Goal: Find contact information: Find contact information

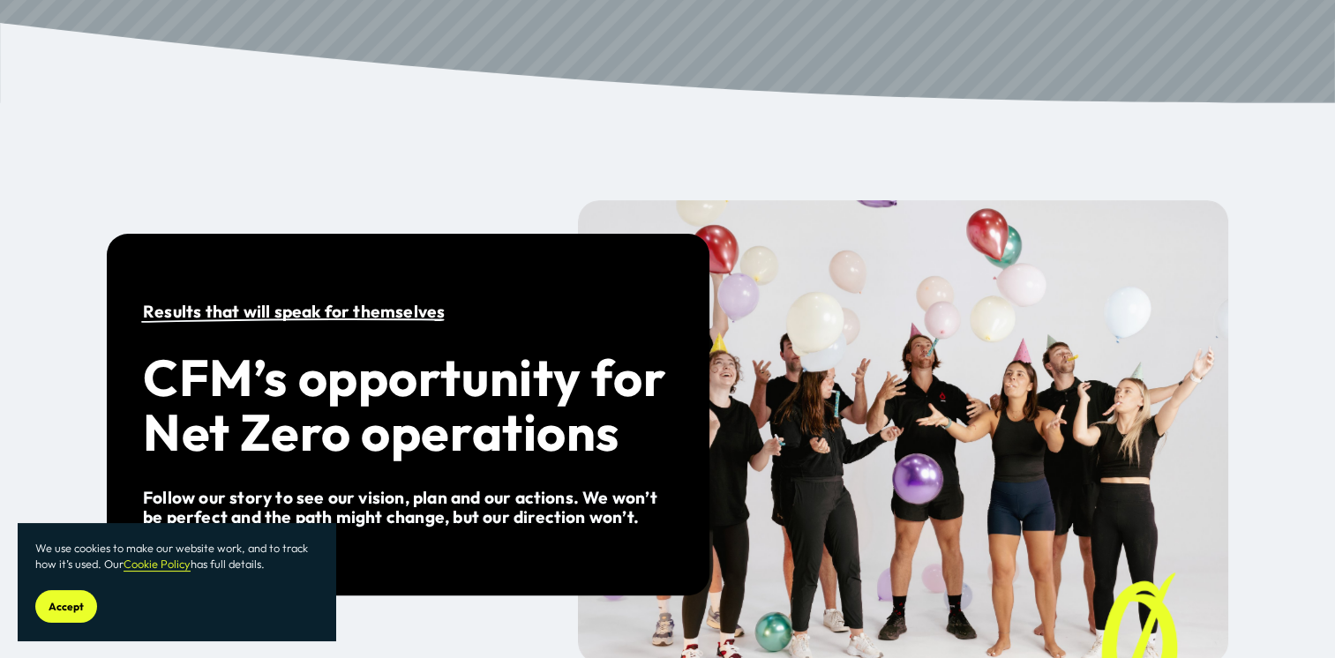
scroll to position [441, 0]
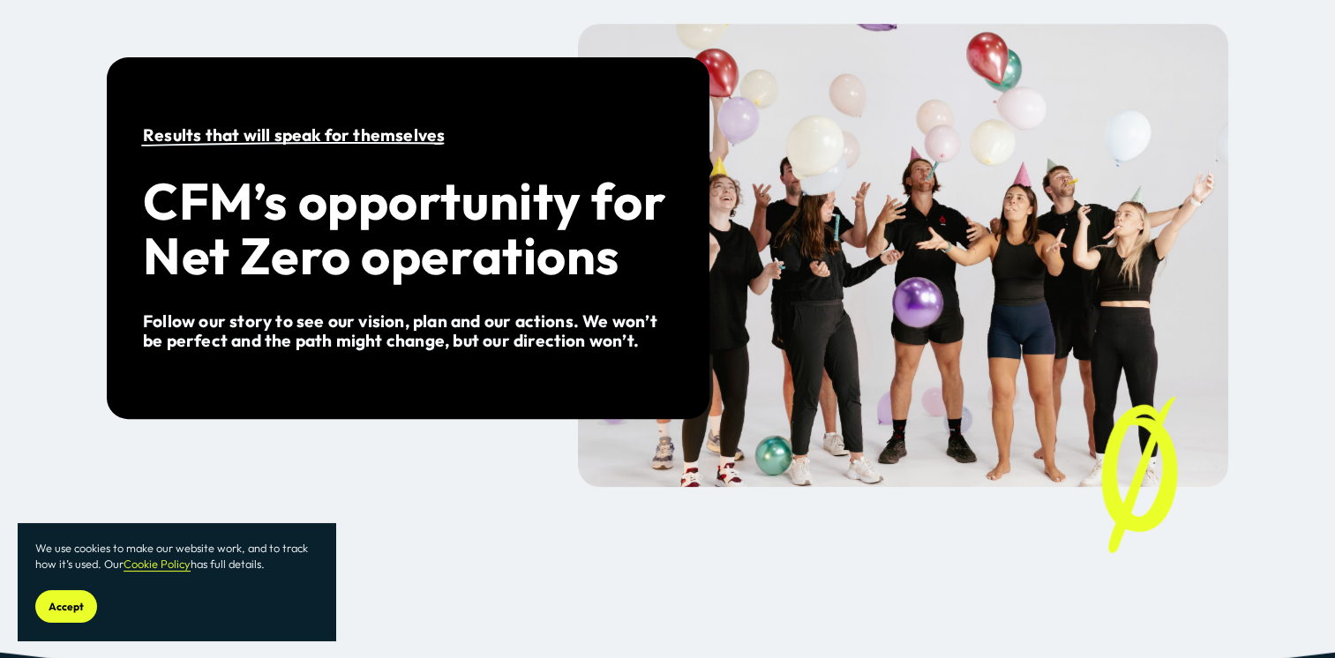
click at [70, 595] on button "Accept" at bounding box center [66, 606] width 62 height 33
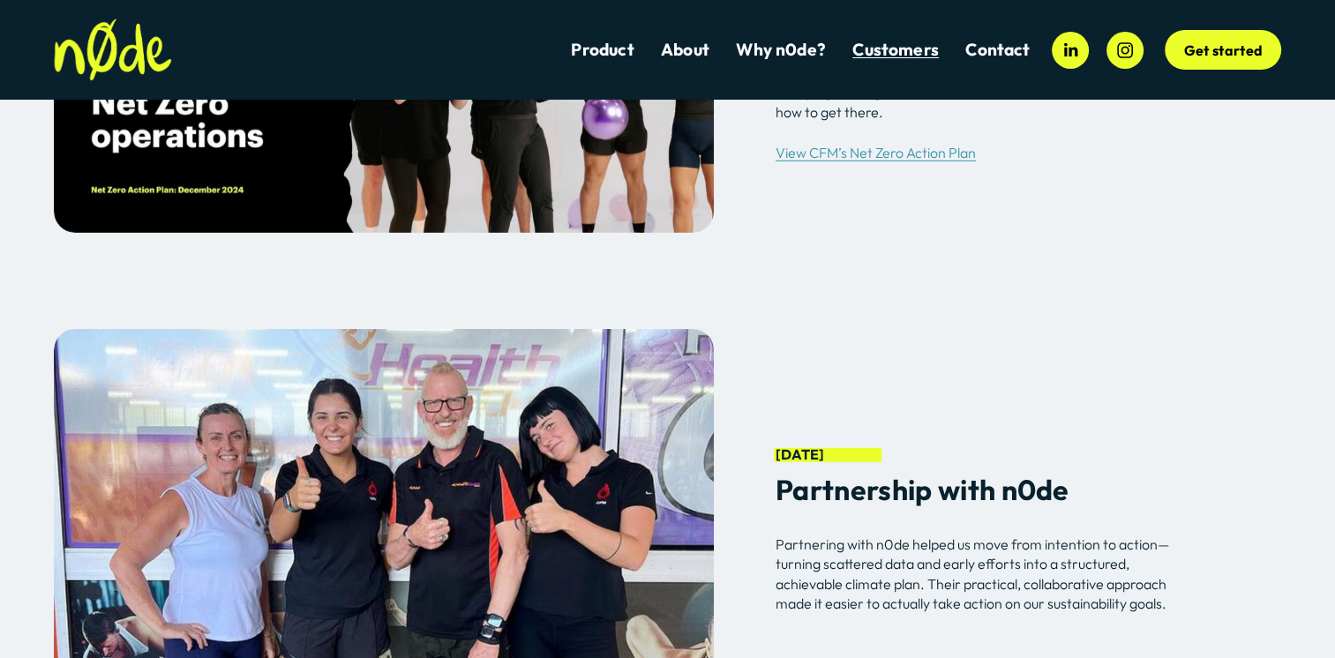
scroll to position [4953, 0]
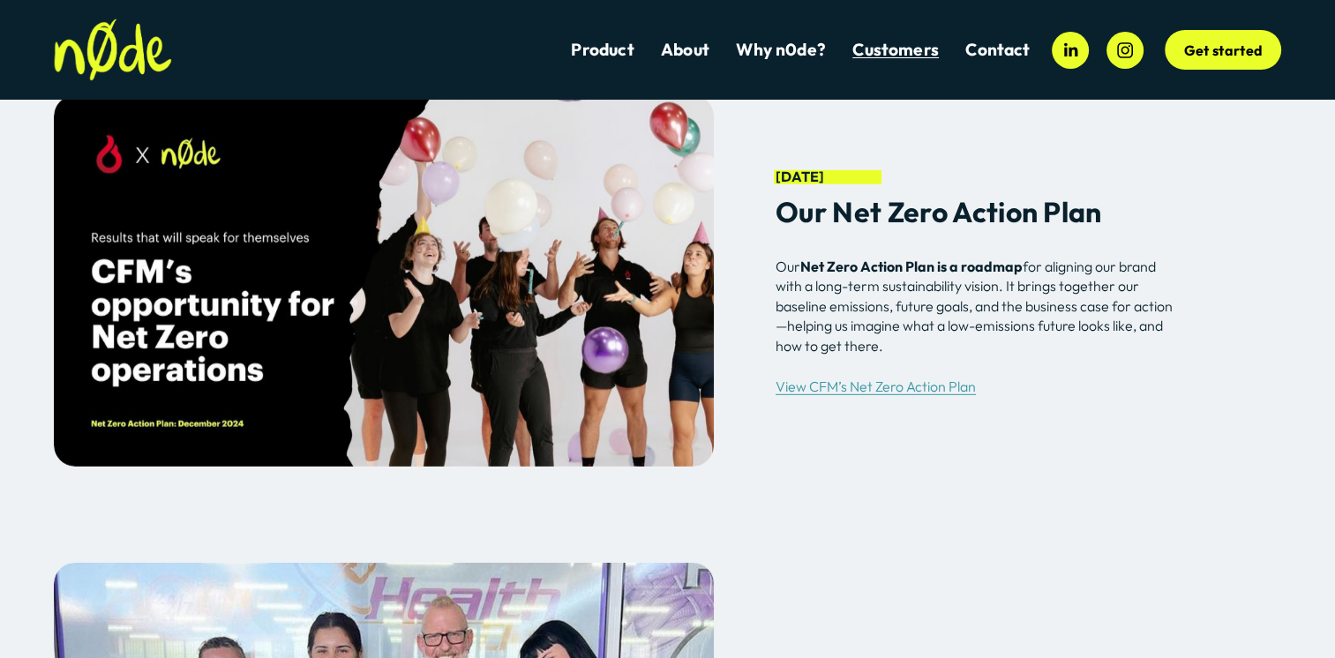
click at [996, 57] on link "Contact" at bounding box center [997, 50] width 64 height 24
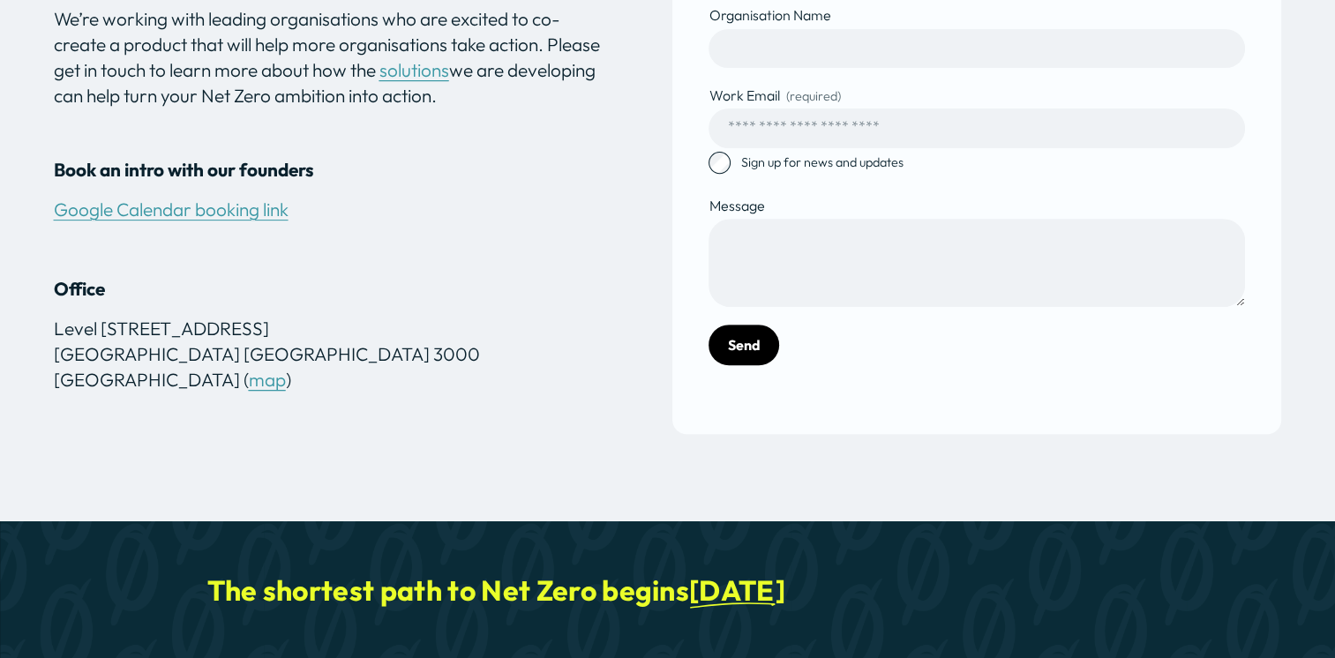
scroll to position [706, 0]
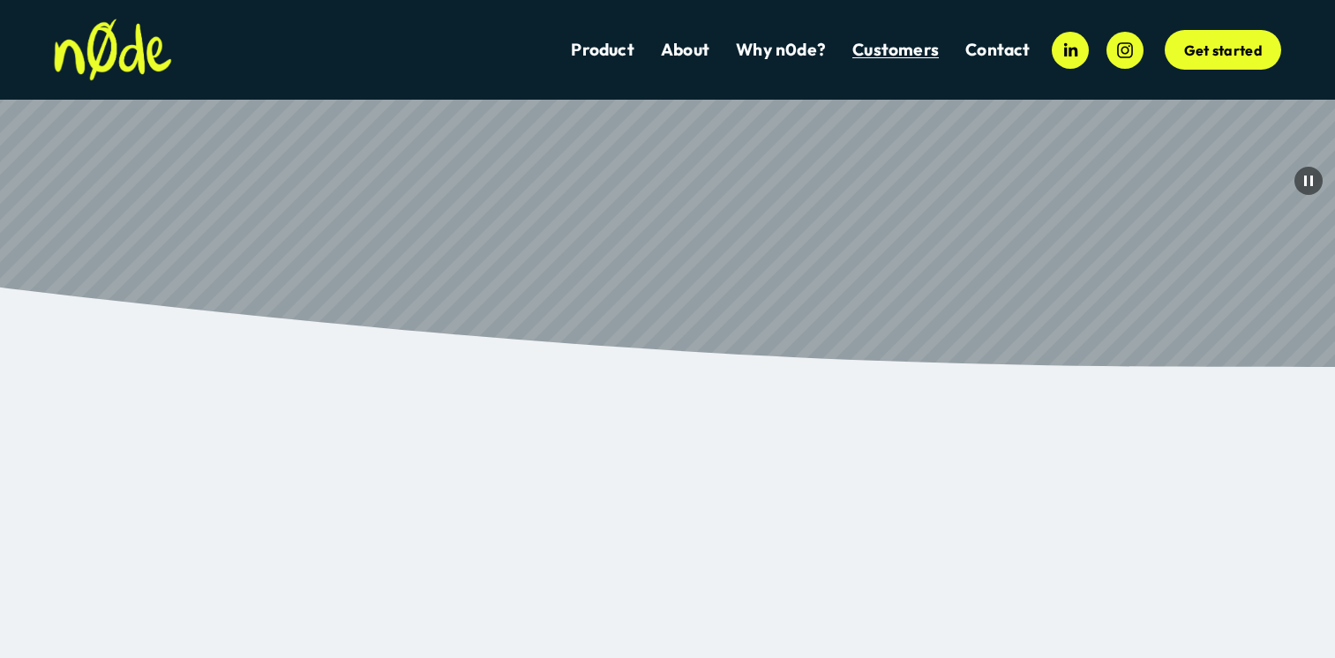
scroll to position [4966, 0]
